Goal: Task Accomplishment & Management: Complete application form

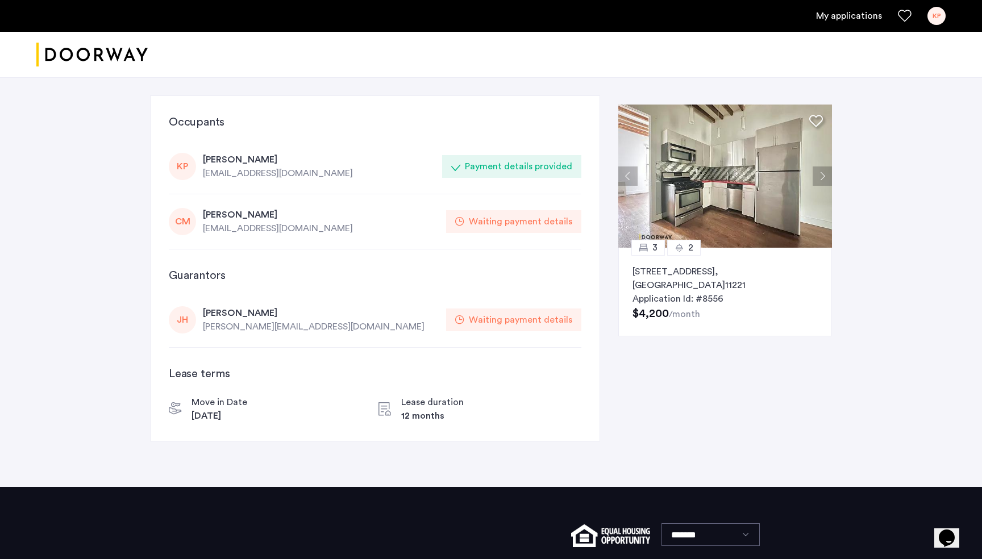
click at [544, 227] on div "Waiting payment details" at bounding box center [520, 222] width 103 height 14
click at [433, 220] on div "[PERSON_NAME]" at bounding box center [321, 215] width 236 height 14
click at [281, 223] on div "[EMAIL_ADDRESS][DOMAIN_NAME]" at bounding box center [321, 229] width 236 height 14
click at [852, 22] on link "My applications" at bounding box center [849, 16] width 66 height 14
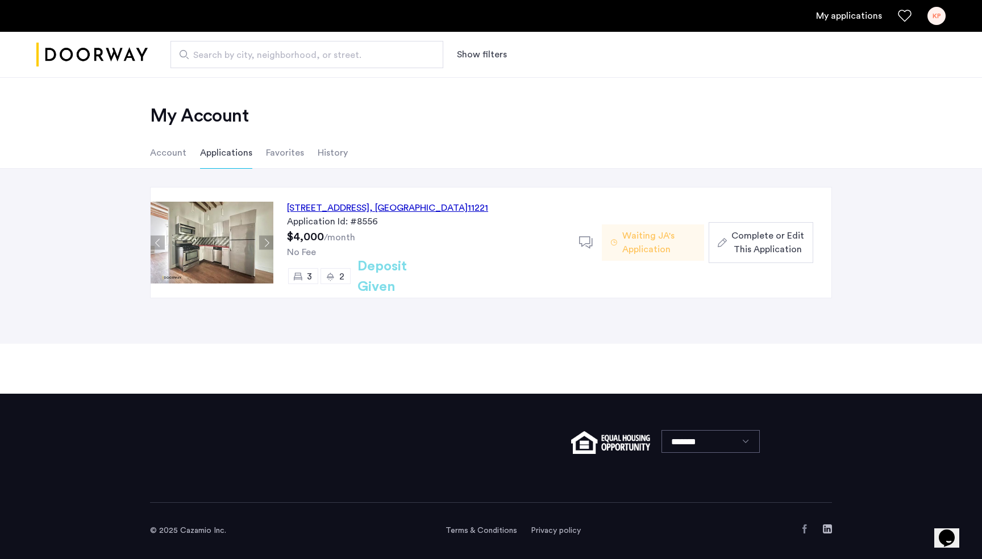
click at [749, 243] on span "Complete or Edit This Application" at bounding box center [768, 242] width 73 height 27
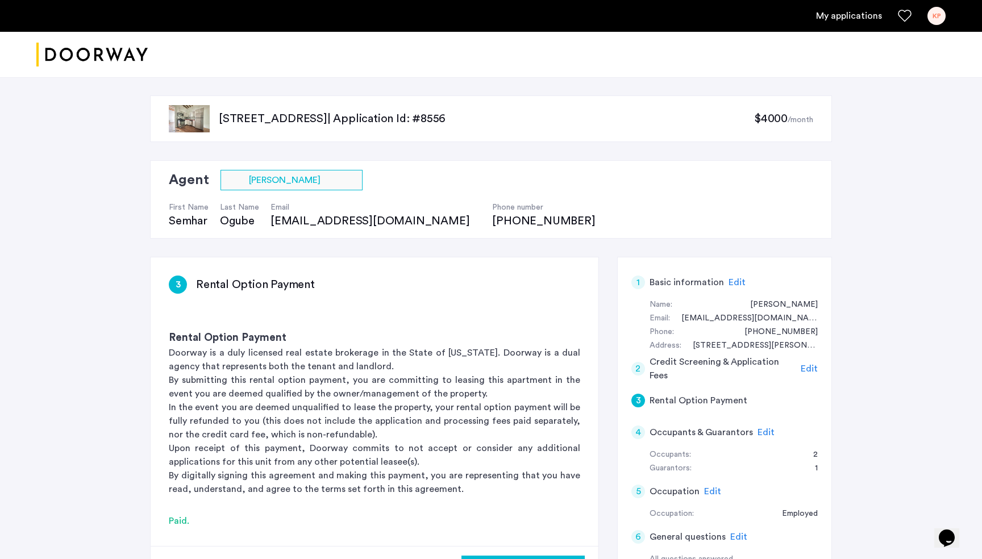
click at [763, 430] on span "Edit" at bounding box center [766, 432] width 17 height 9
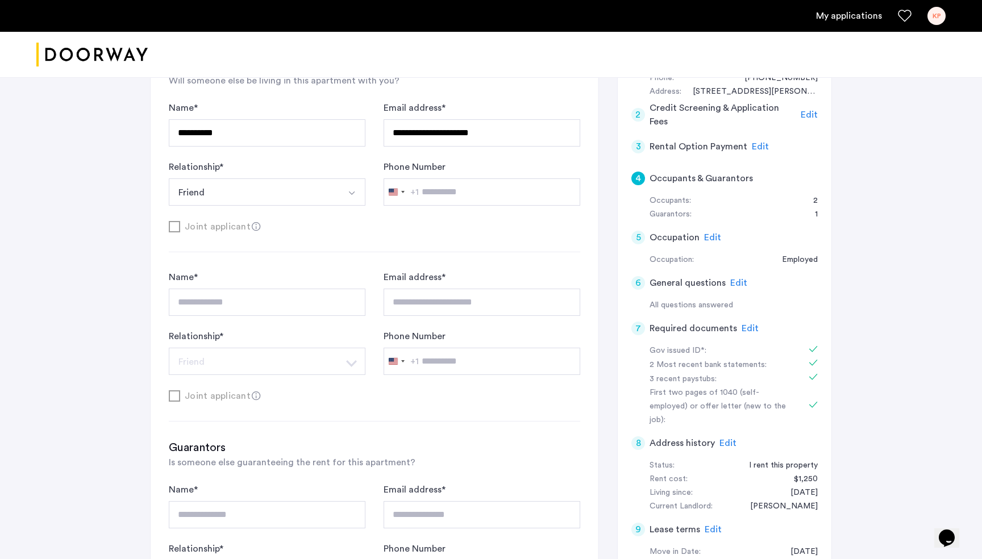
scroll to position [298, 0]
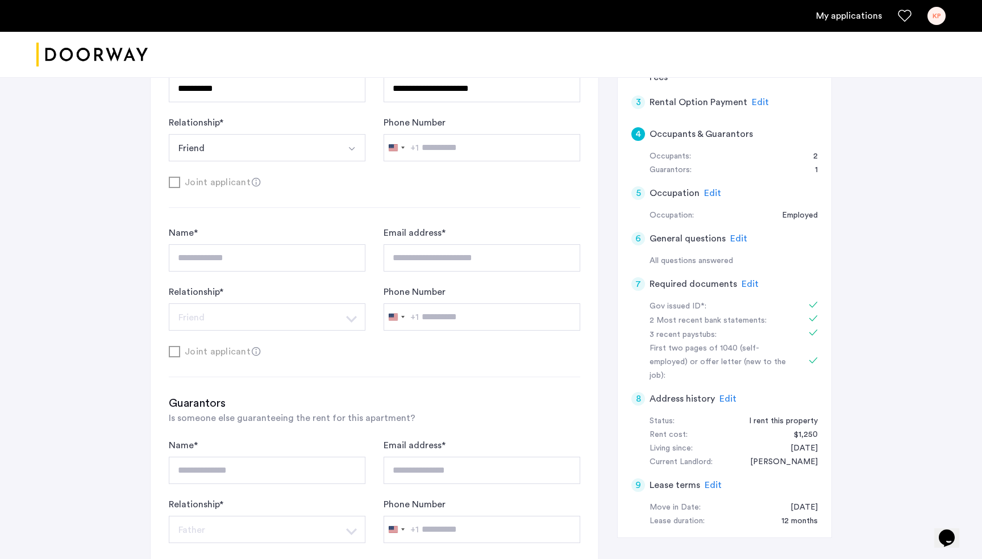
click at [218, 283] on div "**********" at bounding box center [375, 278] width 412 height 105
click at [222, 236] on div "**********" at bounding box center [267, 248] width 197 height 45
click at [176, 348] on div "Joint applicant" at bounding box center [375, 351] width 412 height 14
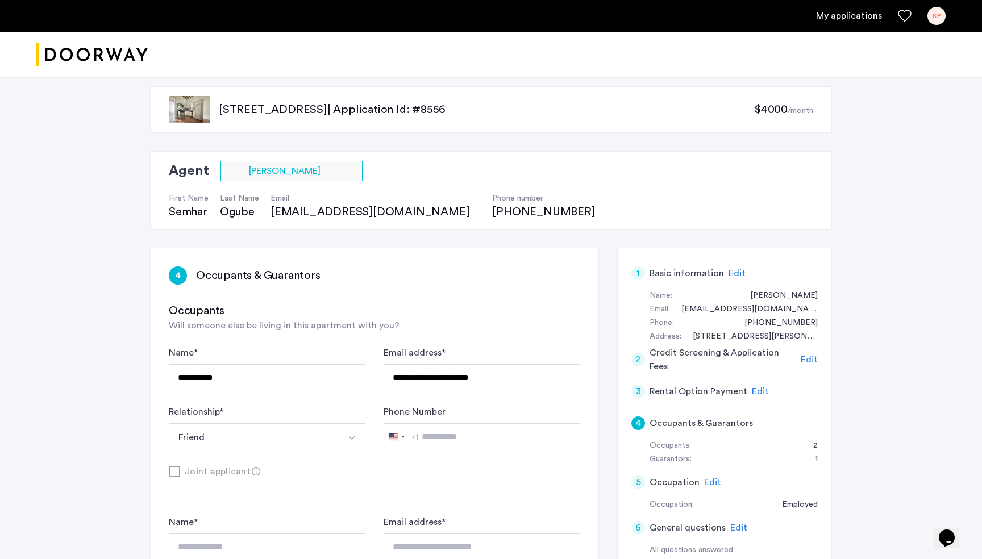
scroll to position [0, 0]
